Goal: Information Seeking & Learning: Learn about a topic

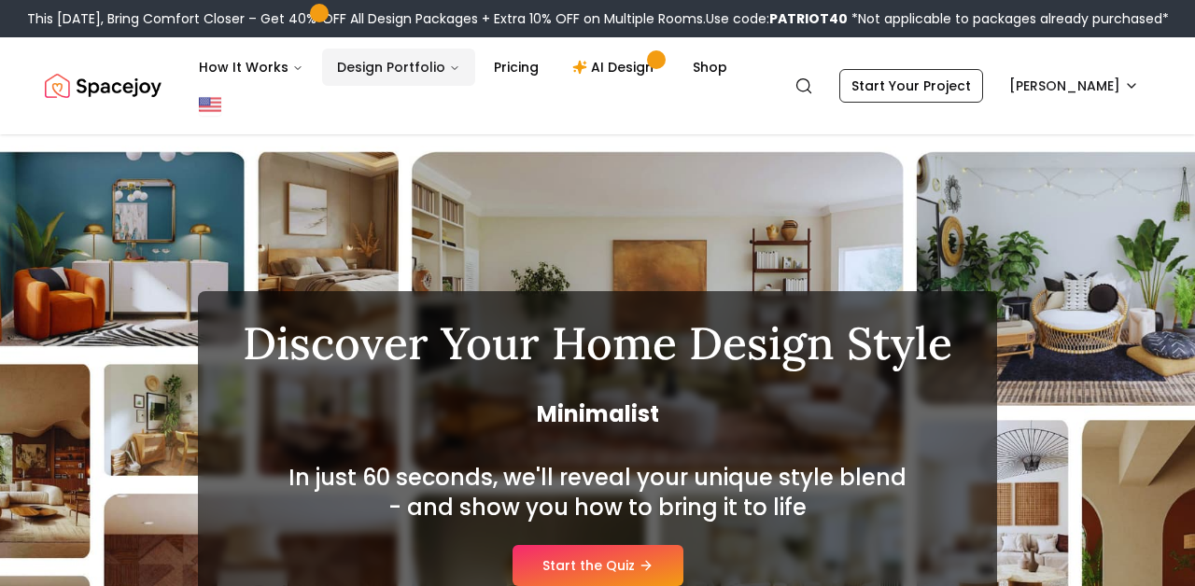
click at [428, 77] on button "Design Portfolio" at bounding box center [398, 67] width 153 height 37
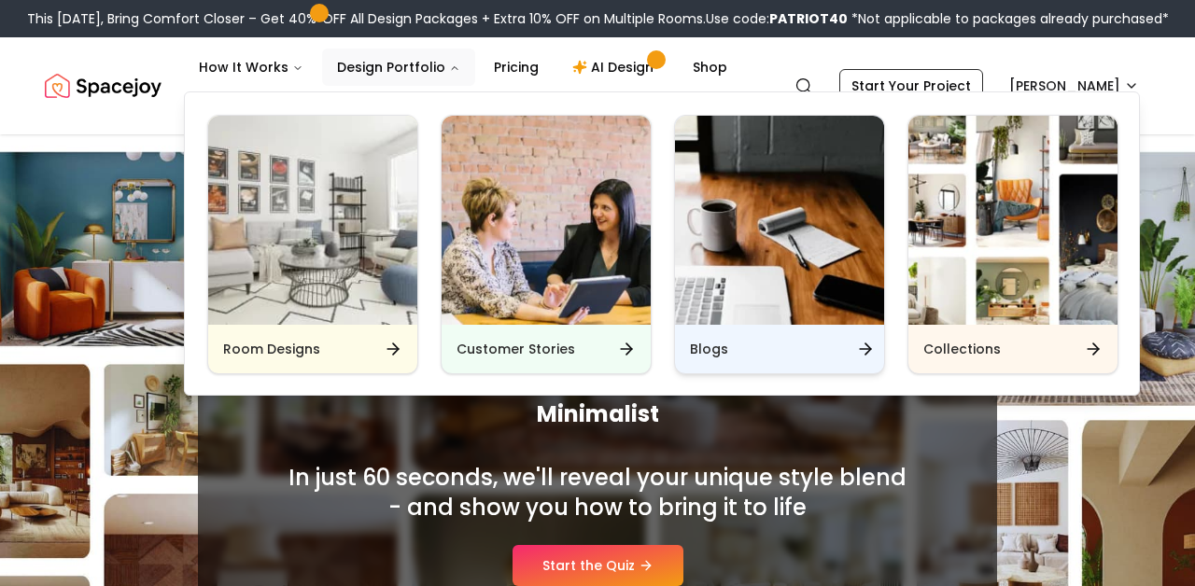
click at [682, 349] on div "Blogs" at bounding box center [779, 349] width 209 height 49
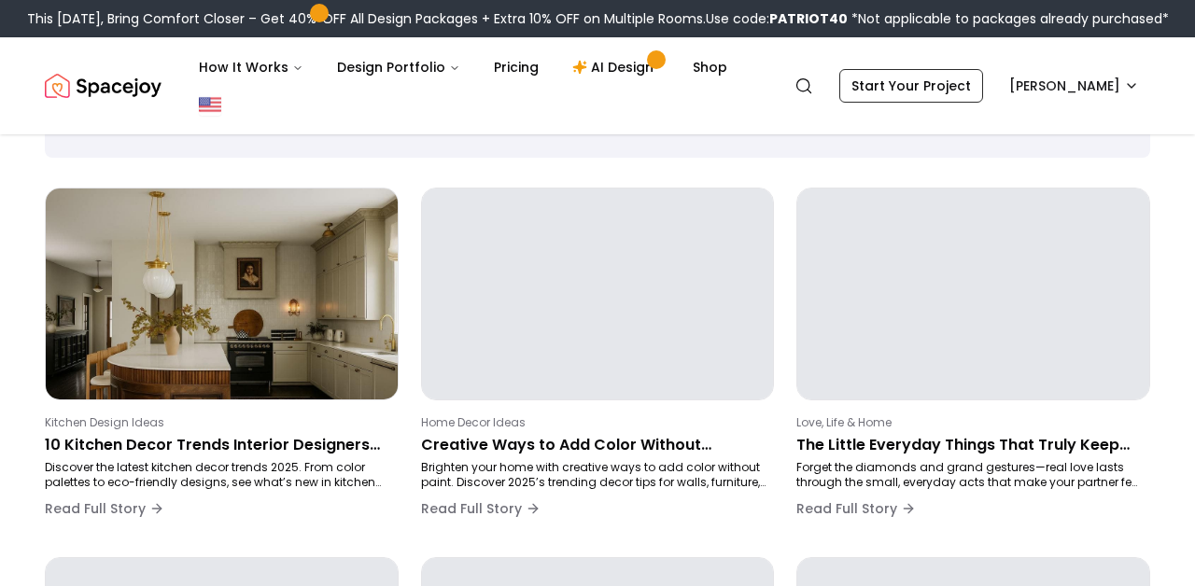
scroll to position [129, 0]
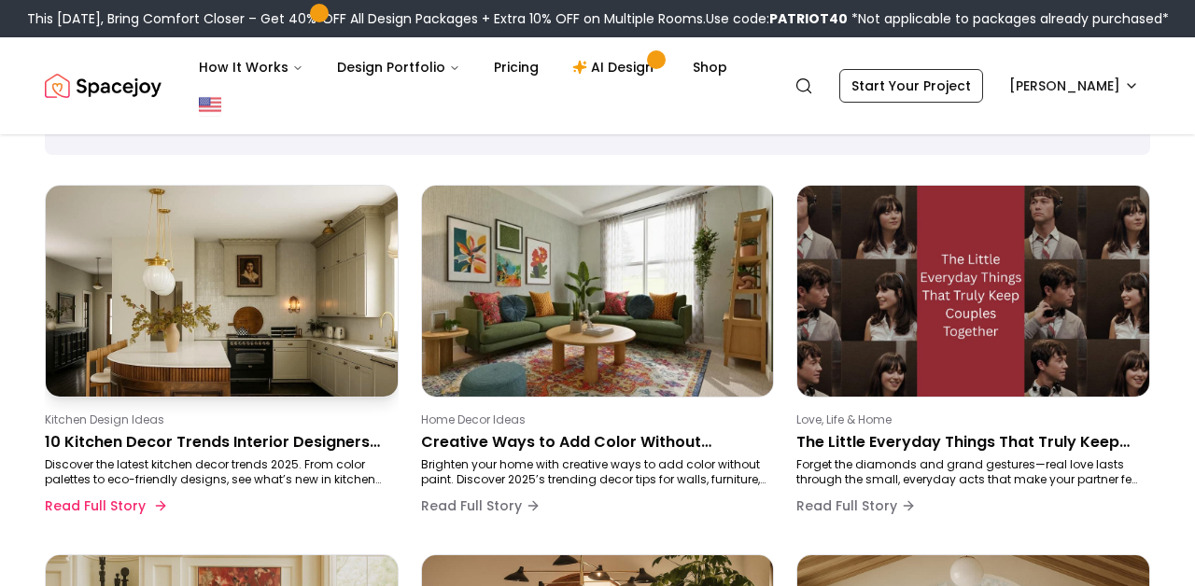
click at [62, 442] on p "10 Kitchen Decor Trends Interior Designers Love for 2025" at bounding box center [218, 442] width 346 height 22
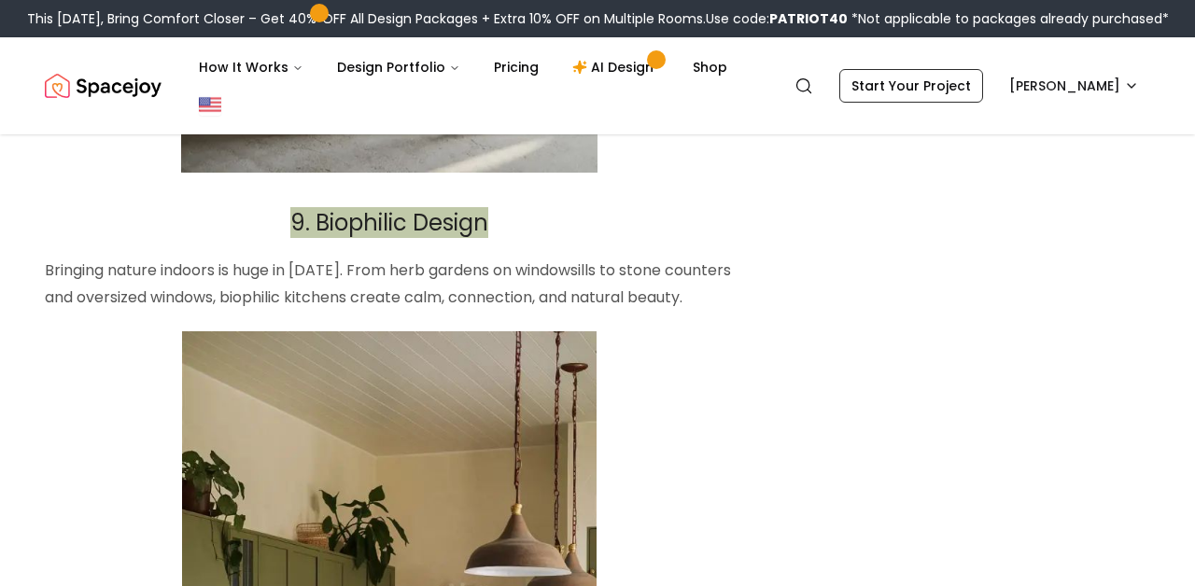
scroll to position [7069, 0]
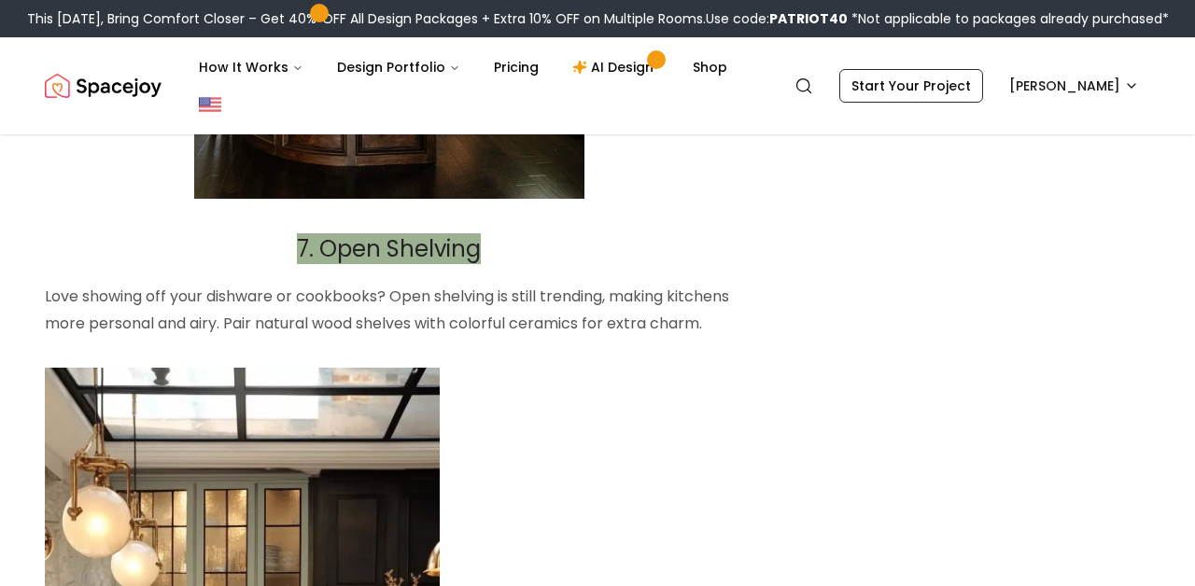
scroll to position [5123, 0]
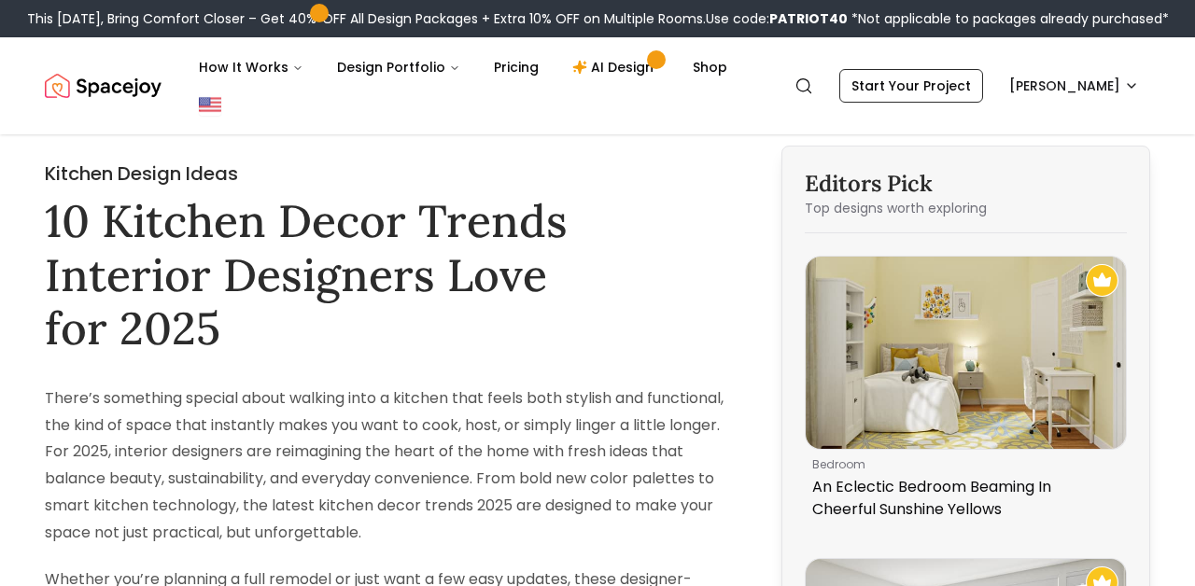
scroll to position [129, 0]
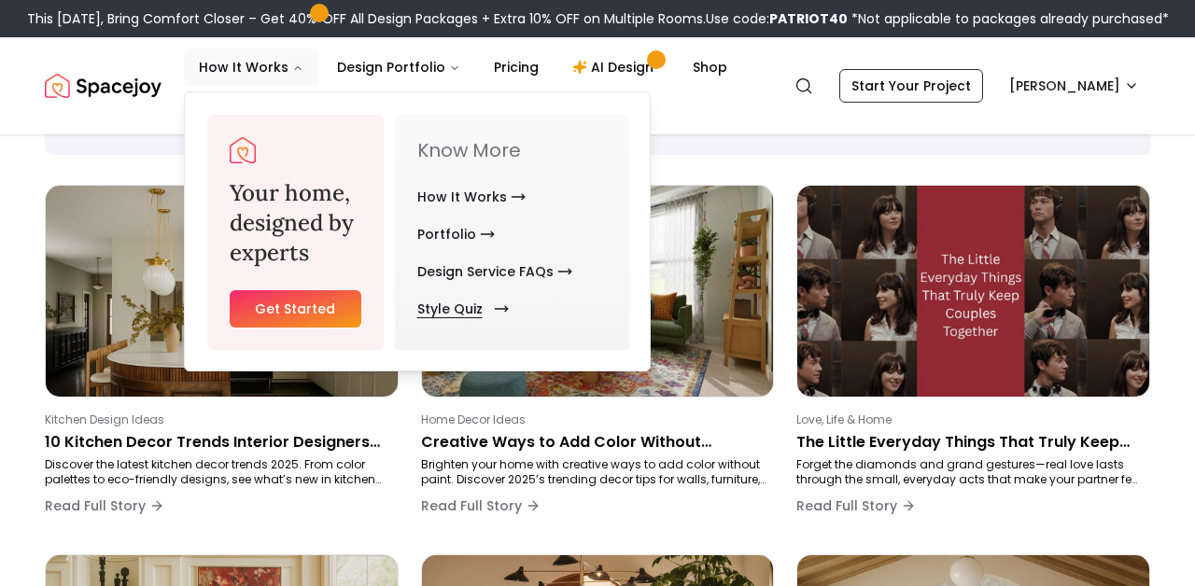
click at [441, 303] on link "Style Quiz" at bounding box center [459, 308] width 84 height 37
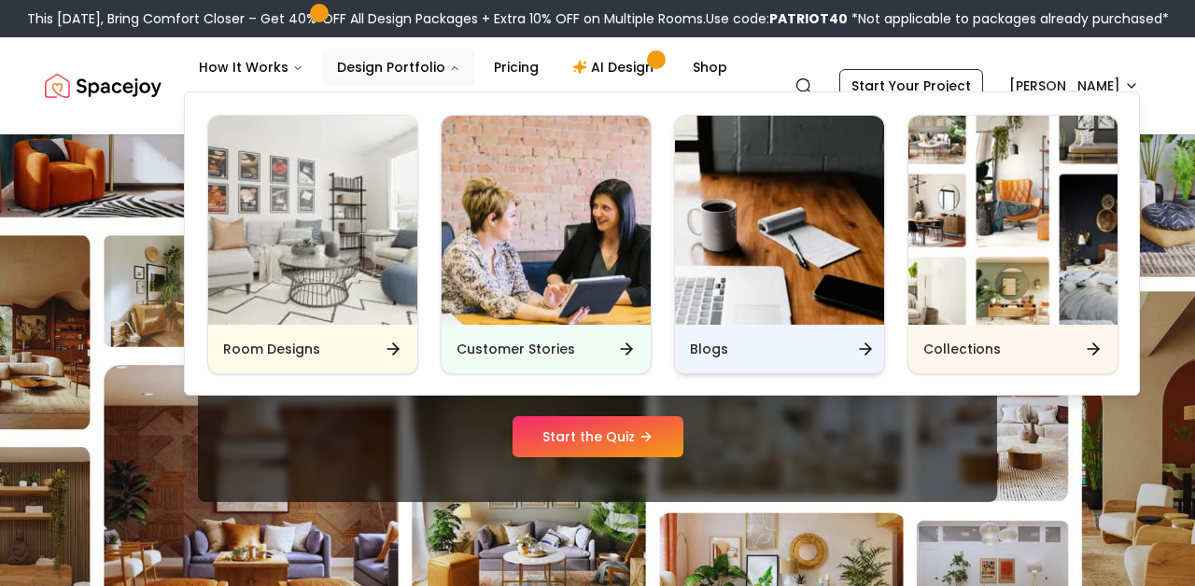
click at [710, 338] on div "Blogs" at bounding box center [779, 349] width 209 height 49
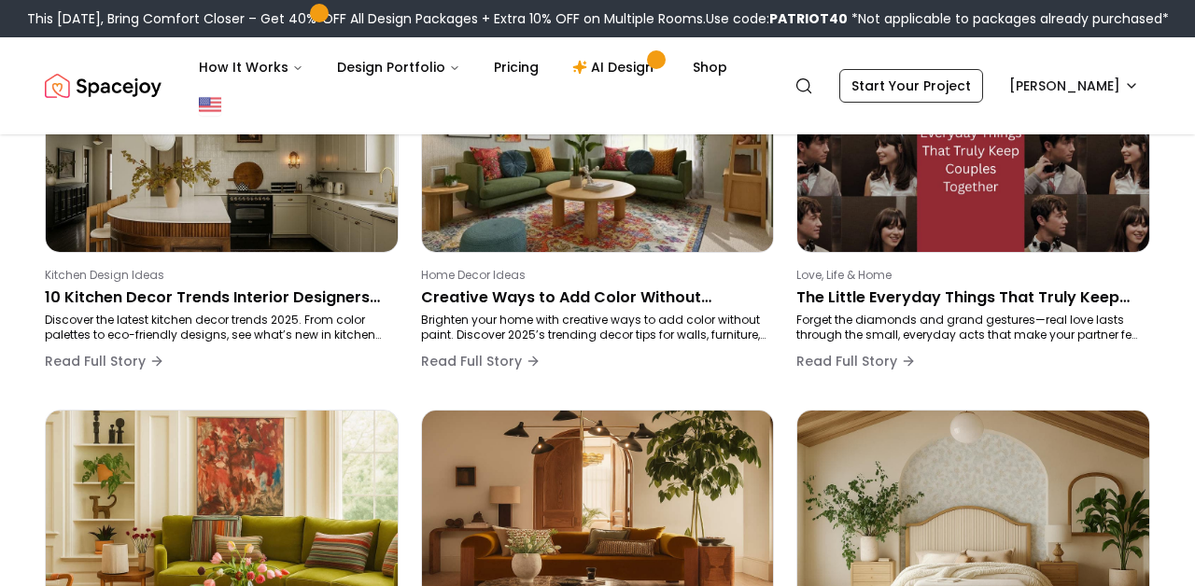
scroll to position [198, 0]
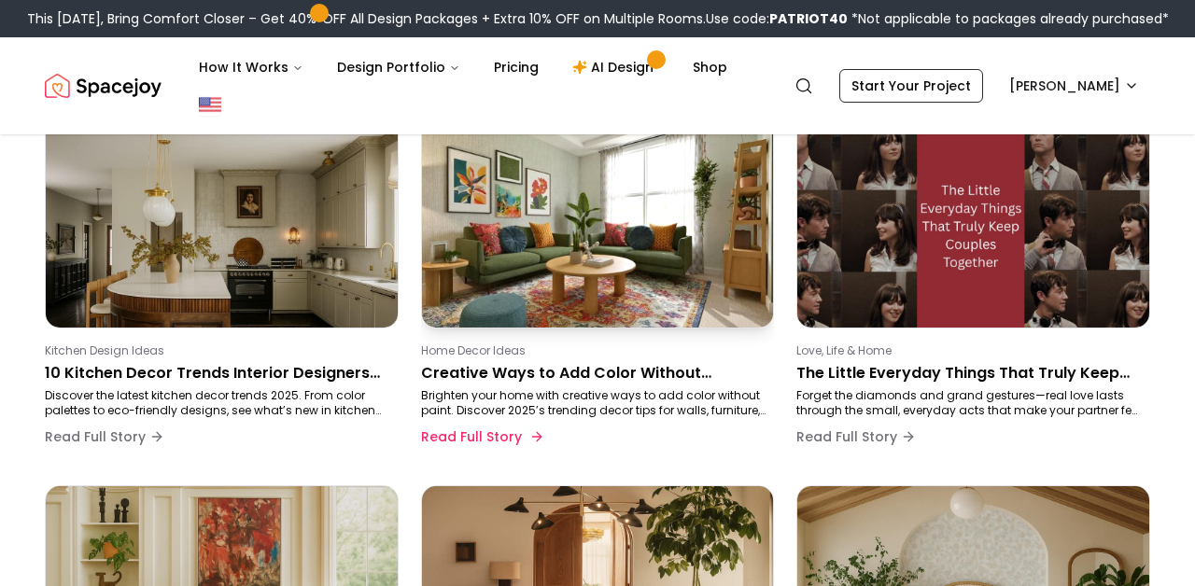
click at [451, 380] on p "Creative Ways to Add Color Without Painting Walls in [DATE]" at bounding box center [594, 373] width 346 height 22
click at [434, 434] on button "Read Full Story" at bounding box center [480, 436] width 119 height 37
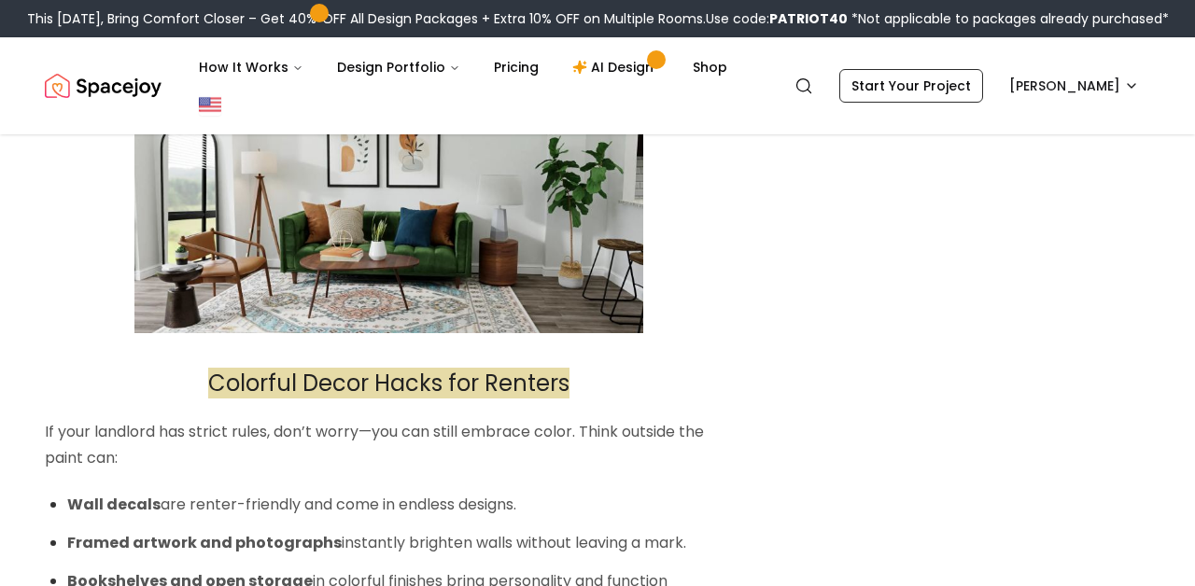
scroll to position [2717, 0]
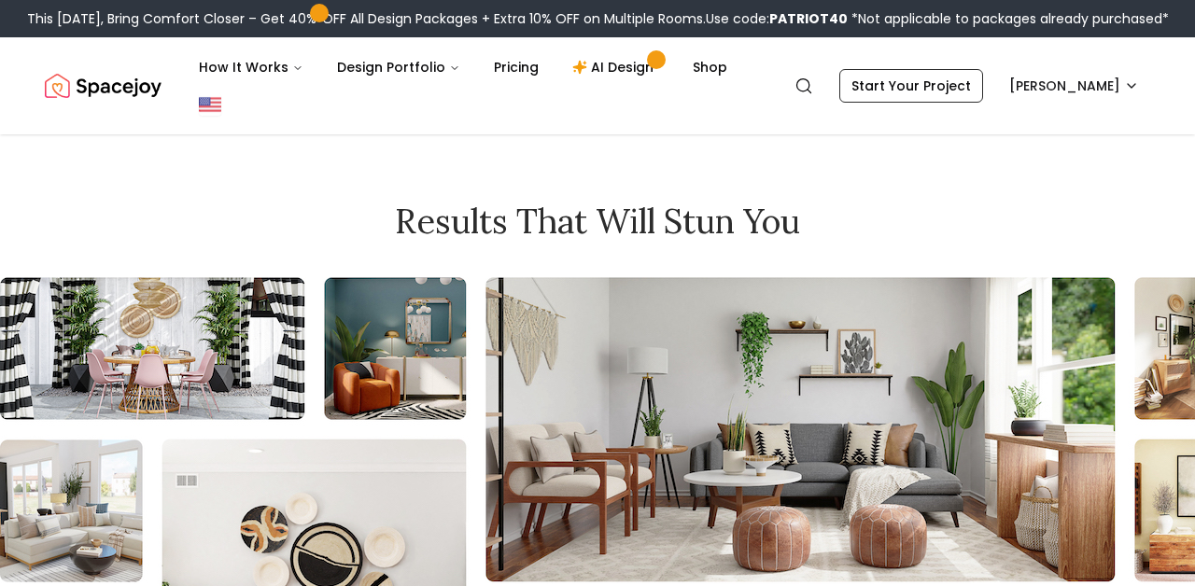
scroll to position [198, 0]
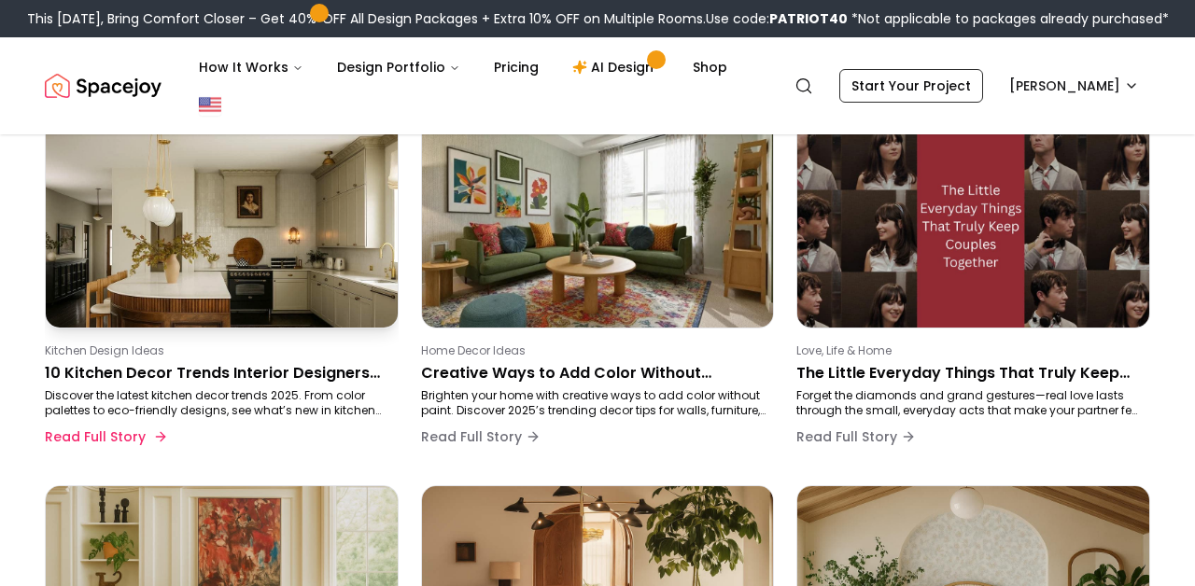
click at [244, 382] on p "10 Kitchen Decor Trends Interior Designers Love for 2025" at bounding box center [218, 373] width 346 height 22
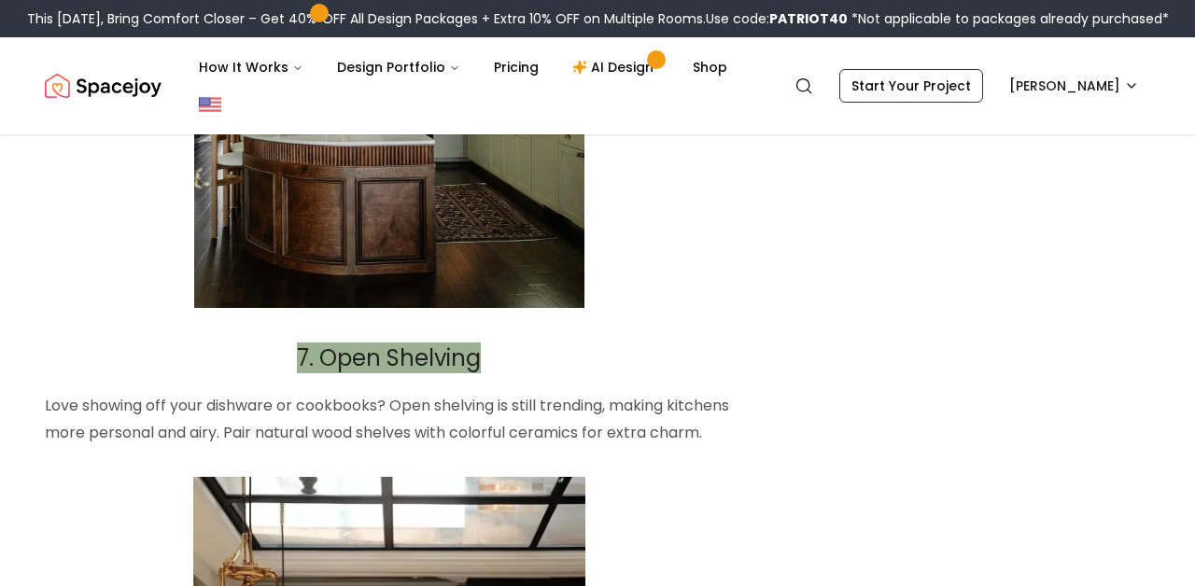
scroll to position [5696, 0]
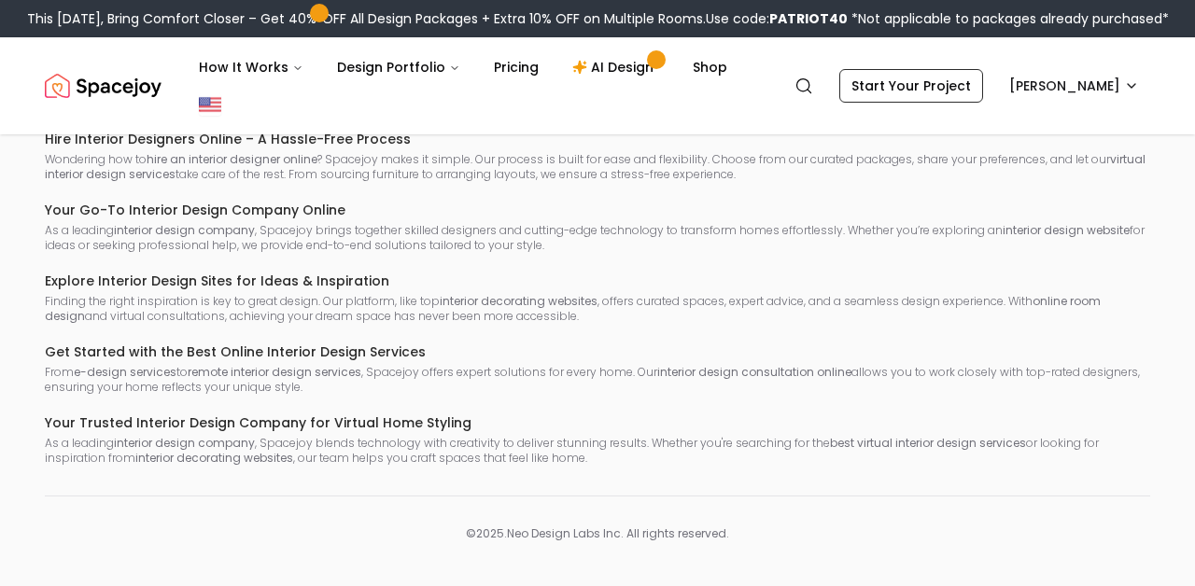
scroll to position [198, 0]
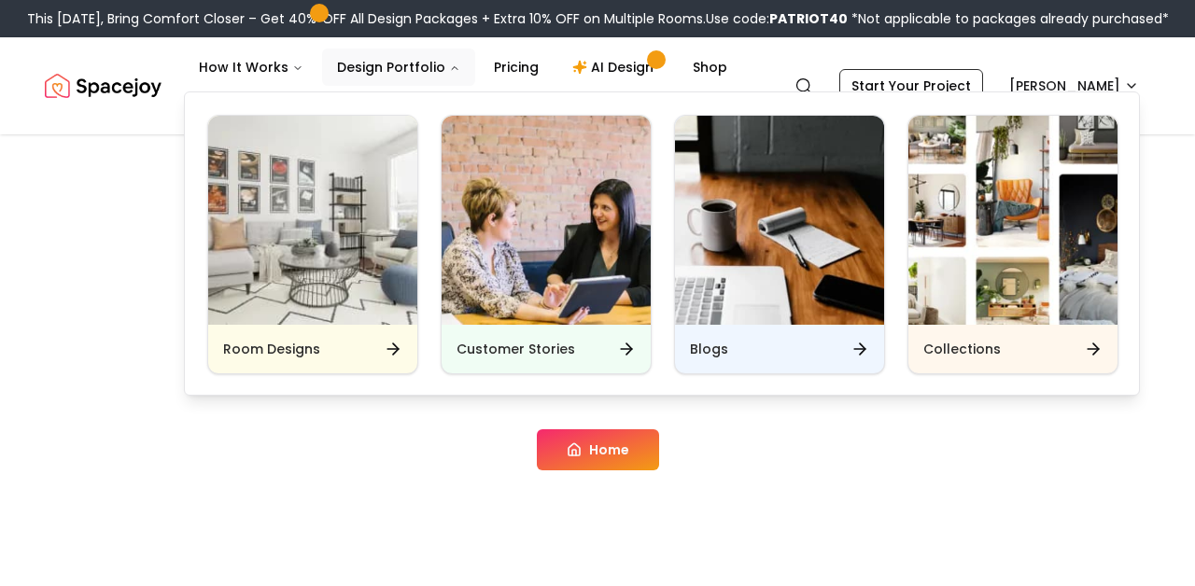
click at [766, 341] on div "Blogs" at bounding box center [779, 349] width 209 height 49
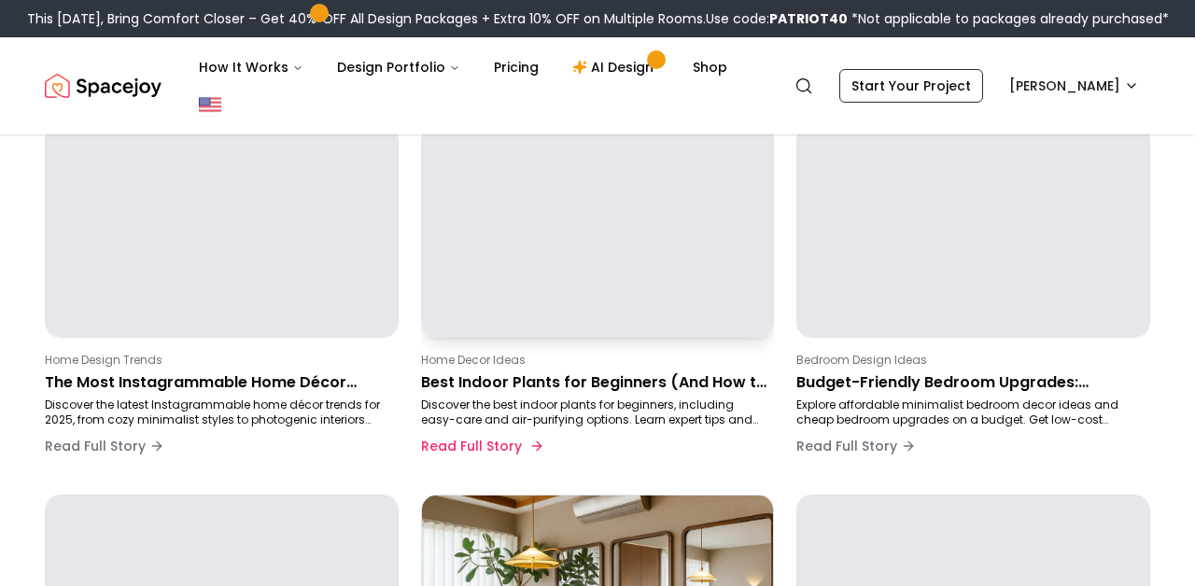
scroll to position [333, 0]
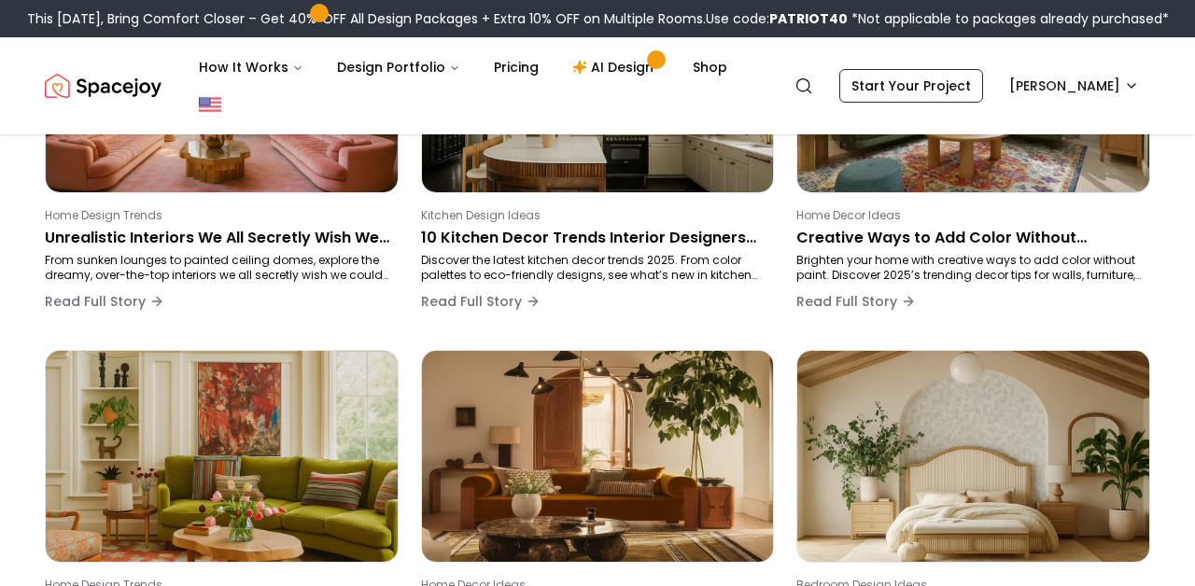
click at [218, 0] on div "This Patriot Day, Bring Comfort Closer – Get 40% OFF All Design Packages + Extr…" at bounding box center [597, 18] width 1195 height 37
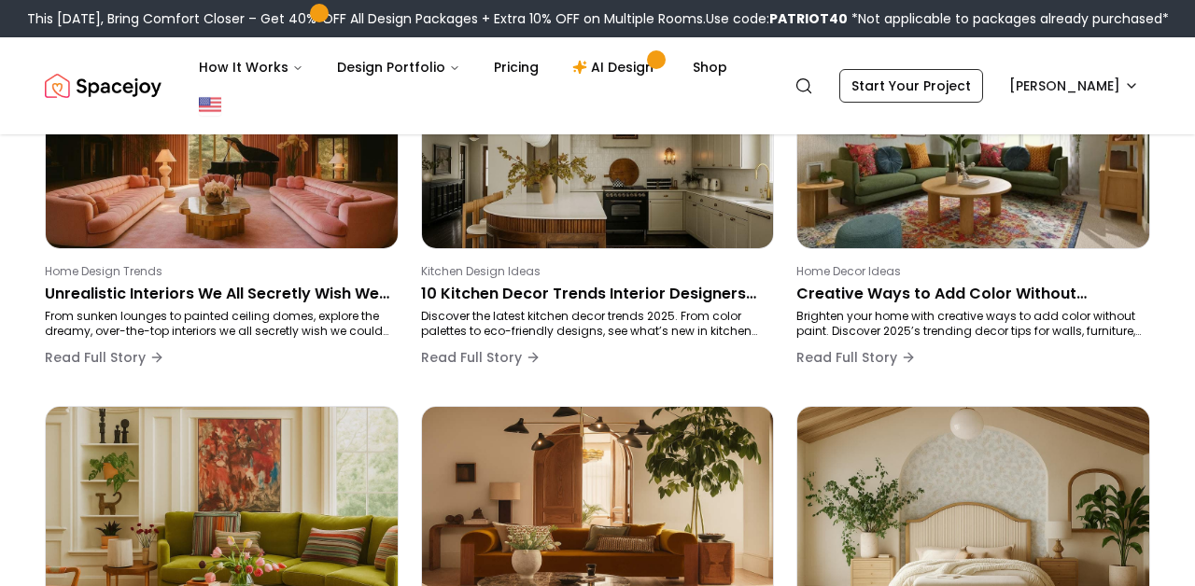
scroll to position [276, 0]
